Goal: Information Seeking & Learning: Check status

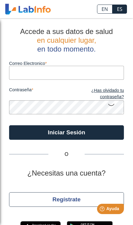
click at [89, 79] on input "Correo Electronico" at bounding box center [66, 73] width 115 height 14
type input "[EMAIL_ADDRESS][DOMAIN_NAME]"
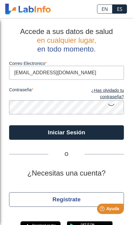
click at [67, 132] on button "Iniciar Sesión" at bounding box center [66, 132] width 115 height 15
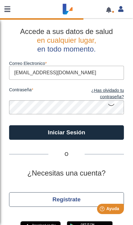
click at [103, 134] on button "Iniciar Sesión" at bounding box center [66, 132] width 115 height 15
click at [91, 133] on button "Log In" at bounding box center [66, 132] width 115 height 15
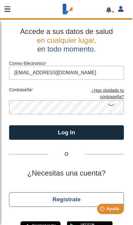
click at [102, 136] on button "Log In" at bounding box center [66, 132] width 115 height 15
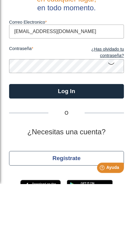
click at [67, 125] on button "Log In" at bounding box center [66, 132] width 115 height 15
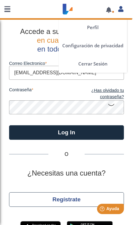
click at [126, 7] on link at bounding box center [121, 8] width 12 height 8
click at [124, 7] on link at bounding box center [121, 8] width 12 height 8
click at [123, 16] on div "Perfil Configuración de privacidad Cerrar Sesión" at bounding box center [121, 9] width 12 height 18
click at [98, 29] on link "Perfil" at bounding box center [93, 27] width 69 height 18
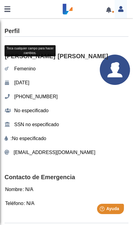
click at [8, 7] on link at bounding box center [7, 9] width 15 height 18
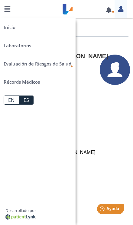
click at [34, 49] on link "Laboratorios" at bounding box center [38, 45] width 76 height 18
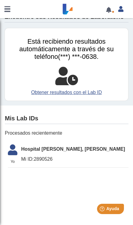
scroll to position [20, 0]
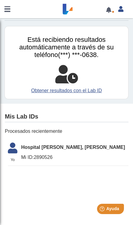
click at [83, 148] on span "Hospital [PERSON_NAME], [PERSON_NAME]" at bounding box center [75, 147] width 108 height 7
click at [73, 151] on span "Hospital [PERSON_NAME], [PERSON_NAME]" at bounding box center [75, 147] width 108 height 7
click at [20, 153] on icon at bounding box center [12, 150] width 17 height 15
click at [94, 147] on span "Hospital [PERSON_NAME], [PERSON_NAME]" at bounding box center [75, 147] width 108 height 7
click at [102, 94] on link "Obtener resultados con el Lab ID" at bounding box center [66, 90] width 115 height 7
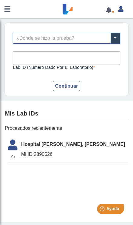
click at [119, 43] on span at bounding box center [115, 38] width 9 height 10
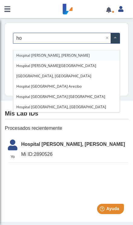
type input "hos"
click at [69, 53] on div "Hospital [PERSON_NAME], [PERSON_NAME]" at bounding box center [66, 55] width 107 height 10
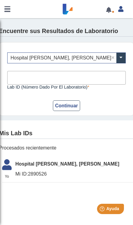
scroll to position [0, 0]
click at [110, 11] on link at bounding box center [109, 10] width 12 height 5
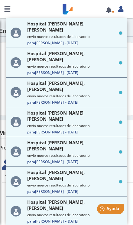
click at [108, 11] on link at bounding box center [109, 10] width 12 height 5
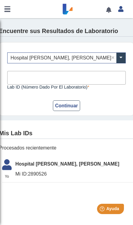
click at [112, 8] on link at bounding box center [109, 10] width 12 height 5
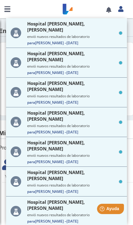
click at [104, 11] on link at bounding box center [109, 10] width 12 height 5
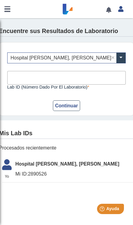
click at [108, 12] on link at bounding box center [109, 10] width 12 height 5
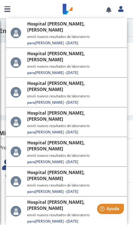
click at [90, 199] on div "Hospital [PERSON_NAME], [PERSON_NAME]" at bounding box center [75, 205] width 96 height 12
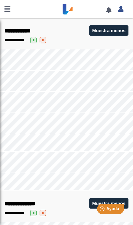
scroll to position [551, 0]
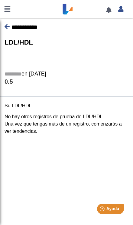
click at [12, 25] on span "**********" at bounding box center [25, 27] width 26 height 6
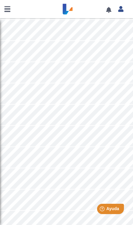
scroll to position [1229, 0]
